Goal: Task Accomplishment & Management: Manage account settings

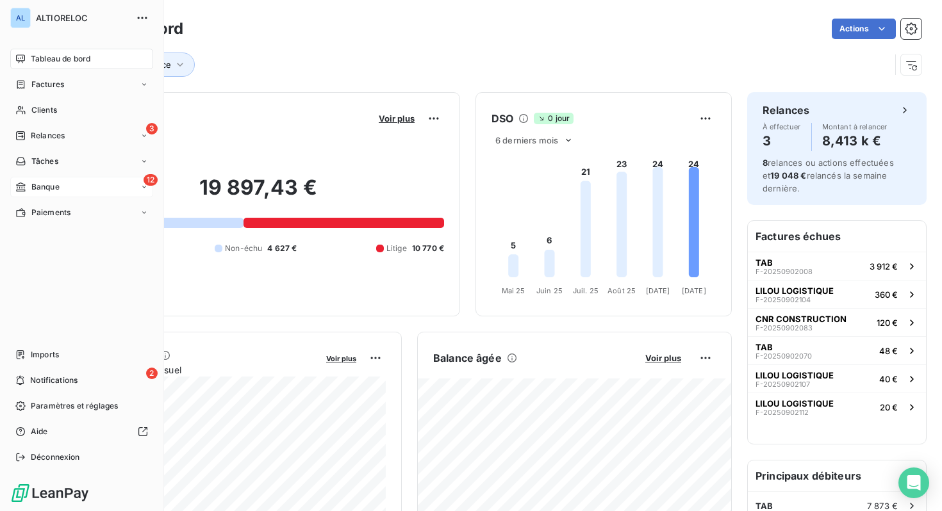
click at [43, 183] on span "Banque" at bounding box center [45, 187] width 28 height 12
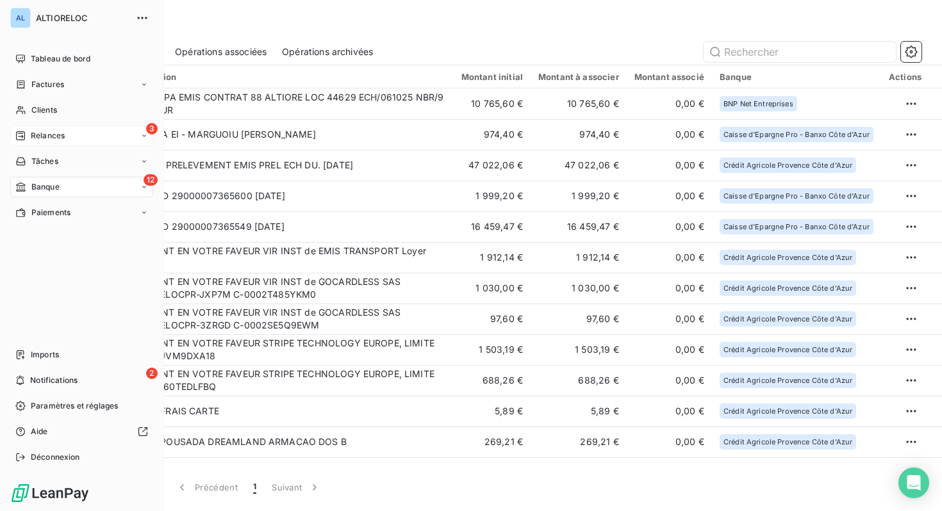
click at [40, 137] on span "Relances" at bounding box center [48, 136] width 34 height 12
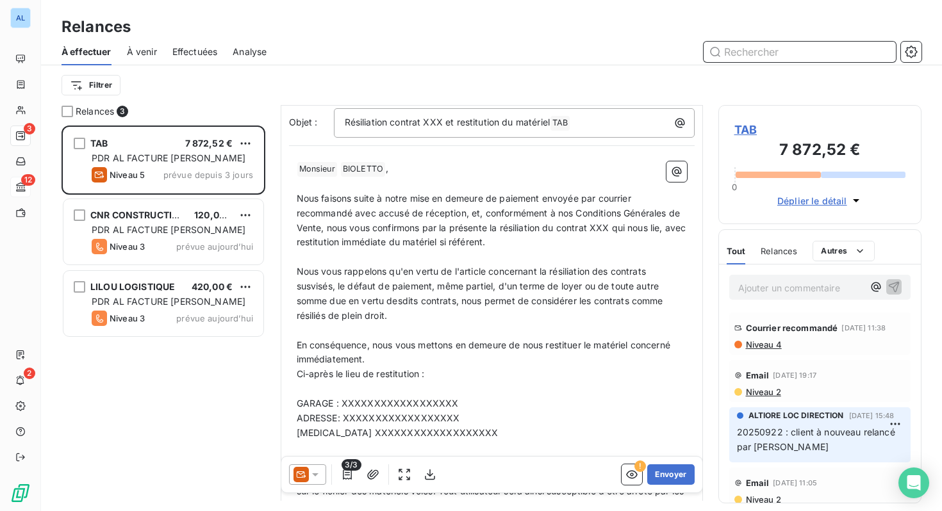
scroll to position [88, 0]
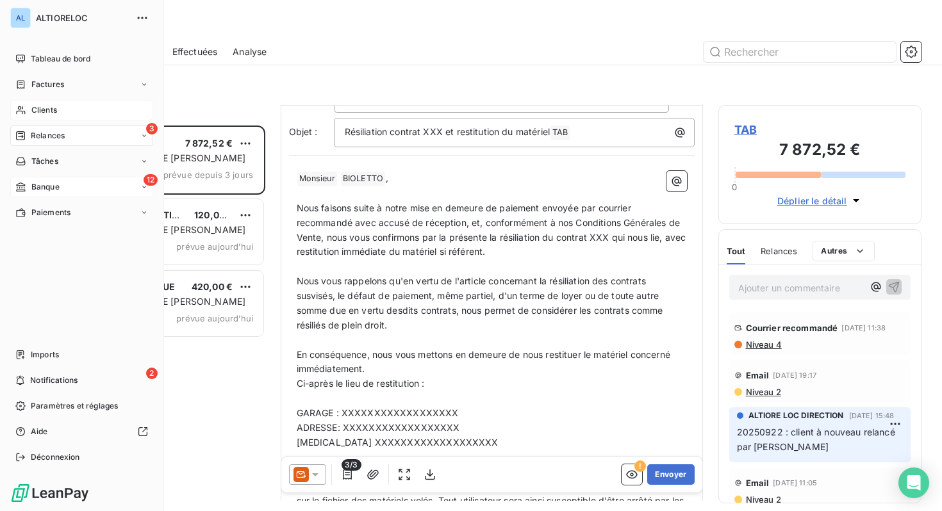
click at [43, 112] on span "Clients" at bounding box center [44, 110] width 26 height 12
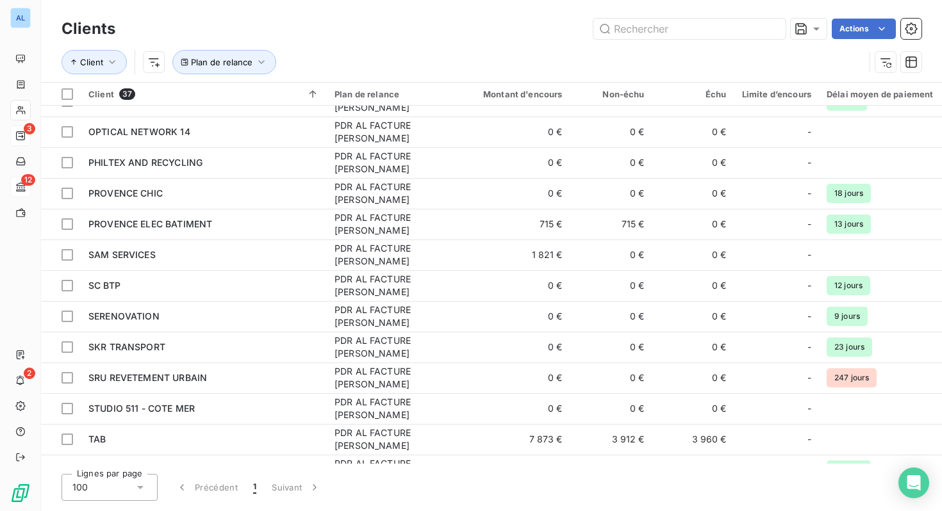
scroll to position [785, 0]
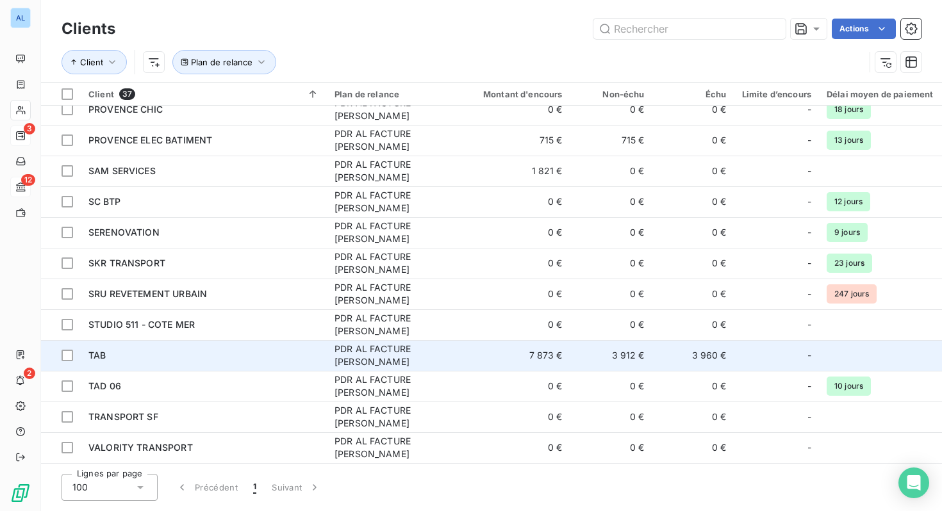
click at [96, 350] on span "TAB" at bounding box center [96, 355] width 17 height 11
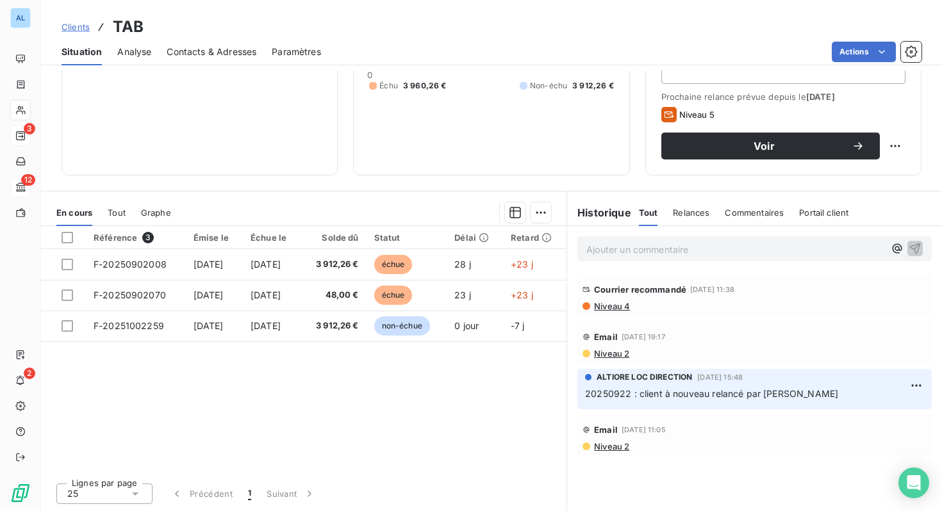
scroll to position [160, 0]
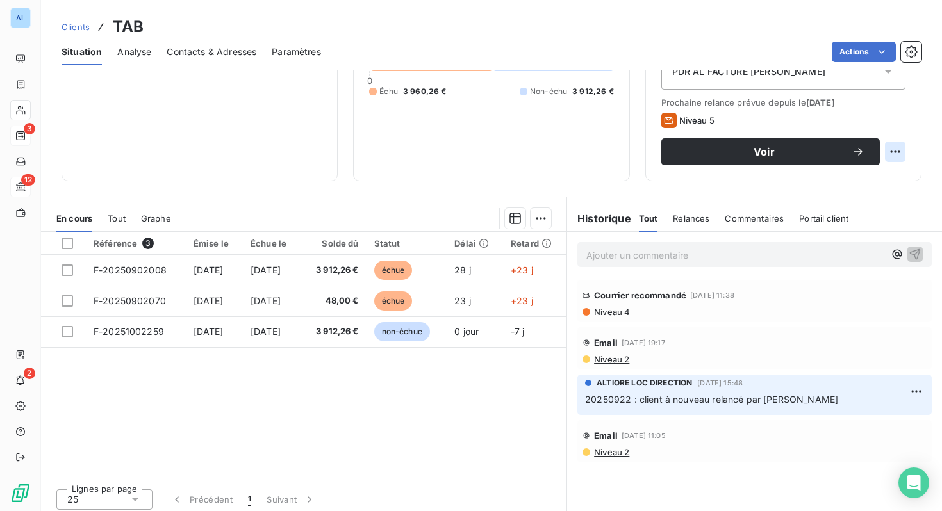
click at [899, 149] on html "AL 3 12 2 Clients TAB Situation Analyse Contacts & Adresses Paramètres Actions …" at bounding box center [471, 255] width 942 height 511
click at [843, 188] on div "Replanifier cette action" at bounding box center [842, 180] width 115 height 21
select select "9"
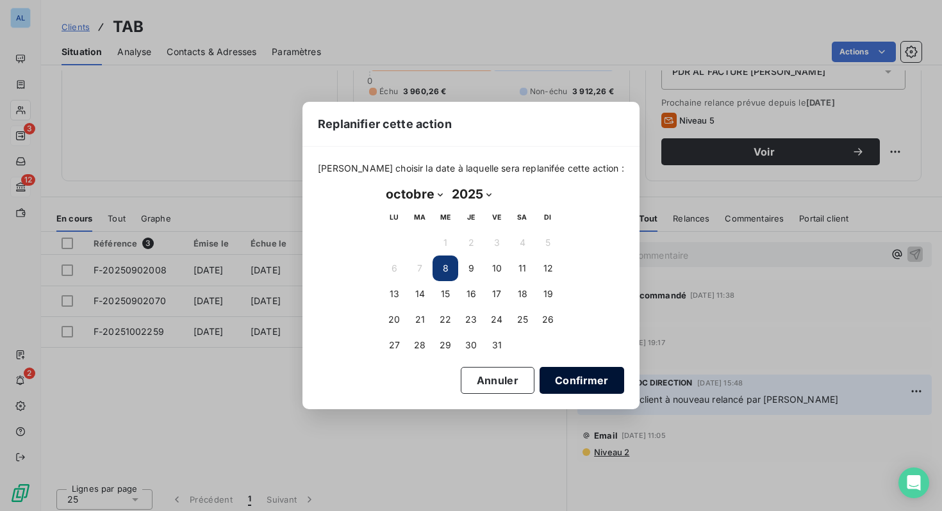
click at [568, 374] on button "Confirmer" at bounding box center [582, 380] width 85 height 27
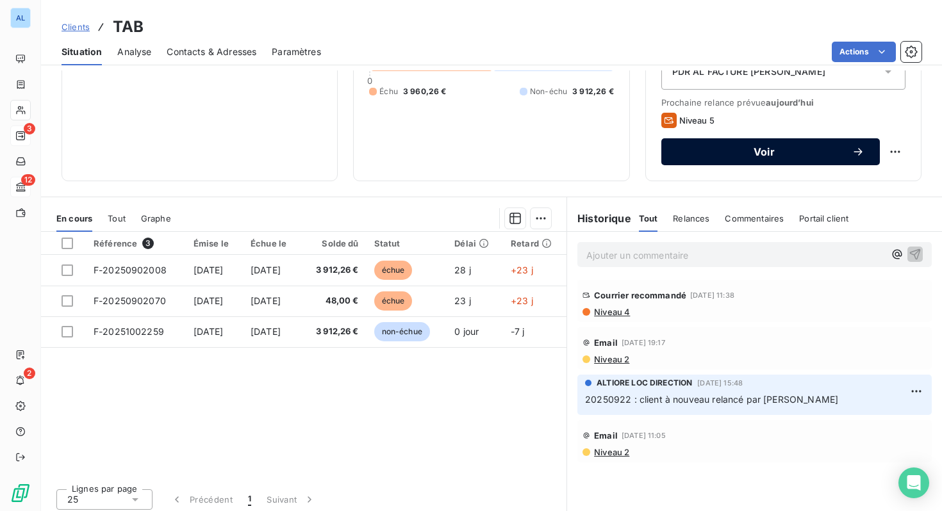
click at [742, 151] on span "Voir" at bounding box center [764, 152] width 175 height 10
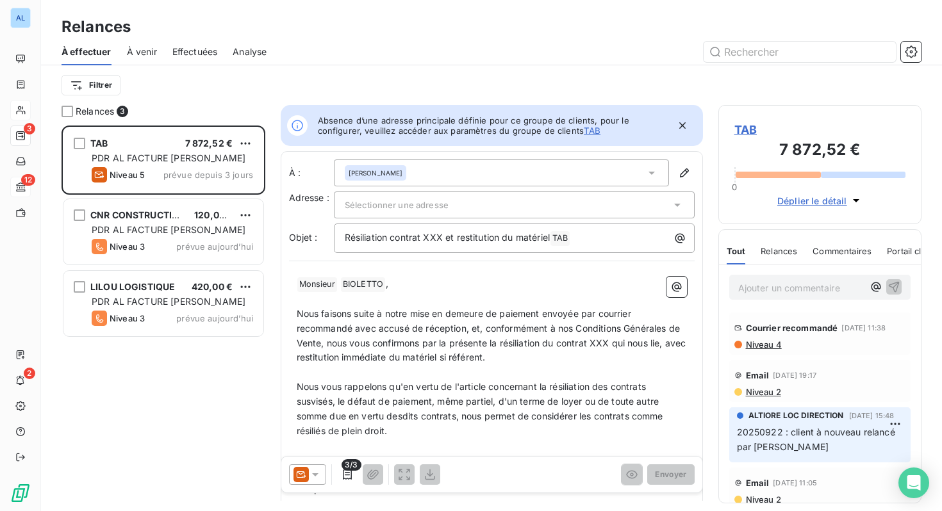
scroll to position [1, 1]
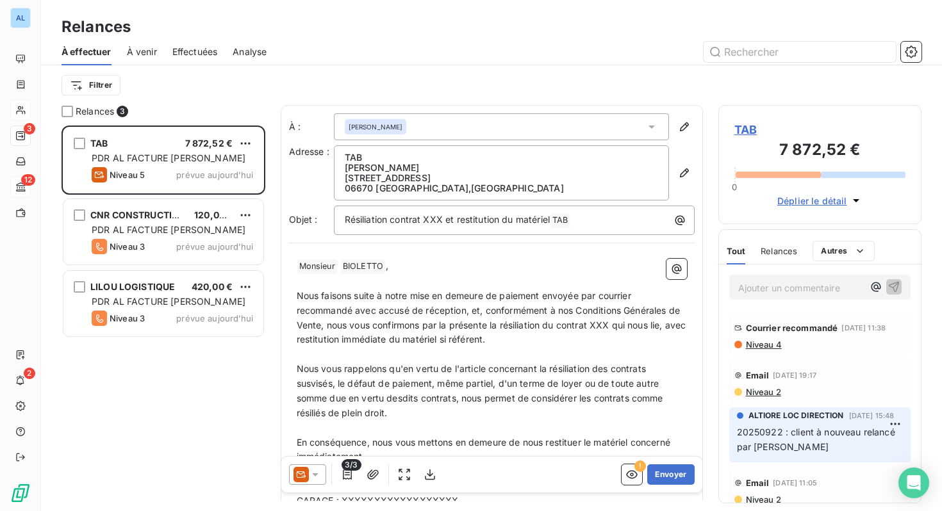
click at [316, 473] on icon at bounding box center [315, 474] width 13 height 13
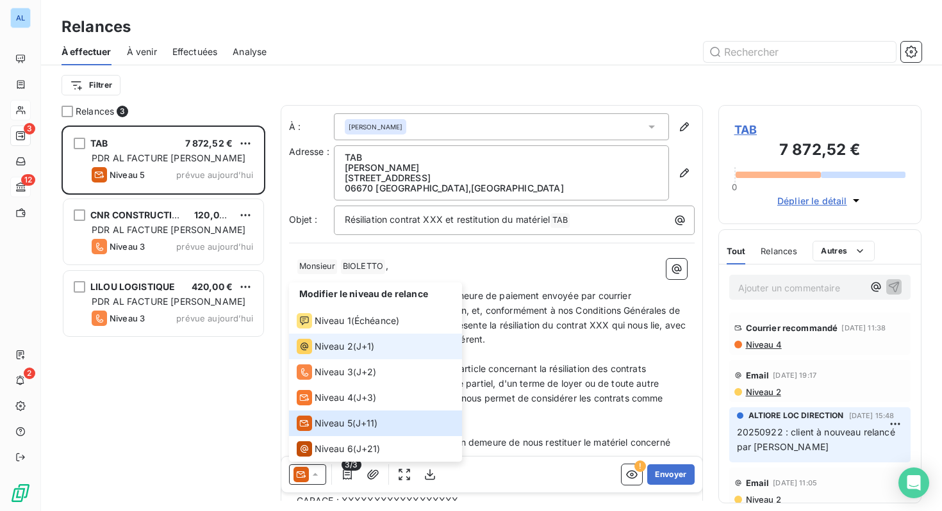
click at [324, 344] on span "Niveau 2" at bounding box center [334, 346] width 38 height 13
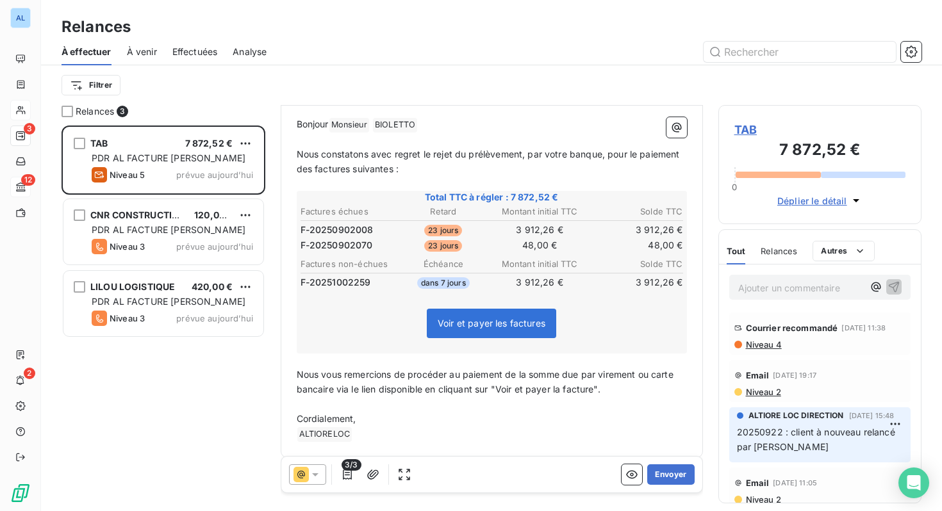
scroll to position [144, 0]
